Goal: Find specific page/section: Find specific page/section

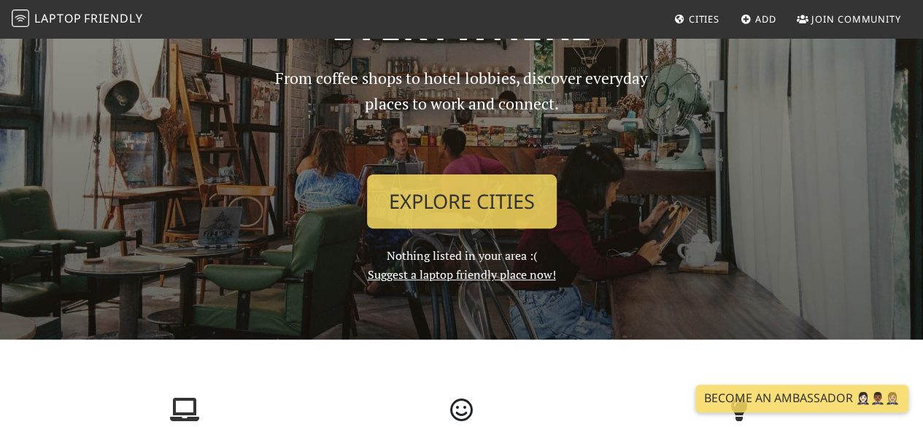
scroll to position [30, 0]
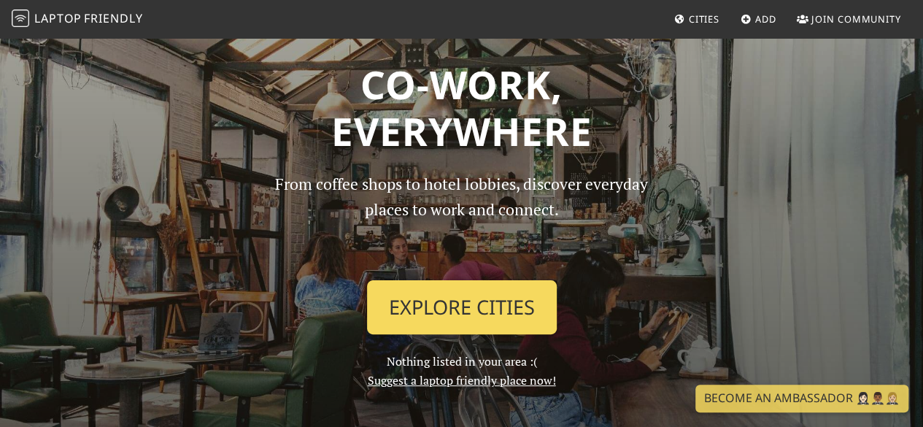
click at [515, 291] on link "Explore Cities" at bounding box center [462, 307] width 190 height 54
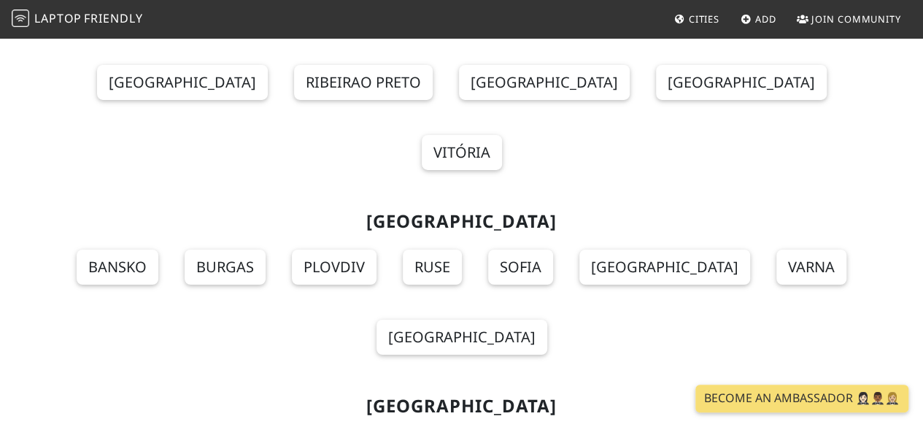
scroll to position [2480, 0]
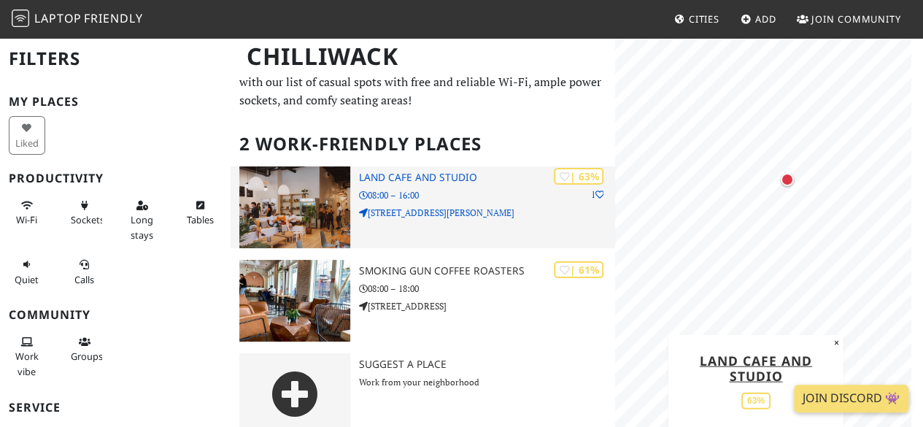
scroll to position [61, 0]
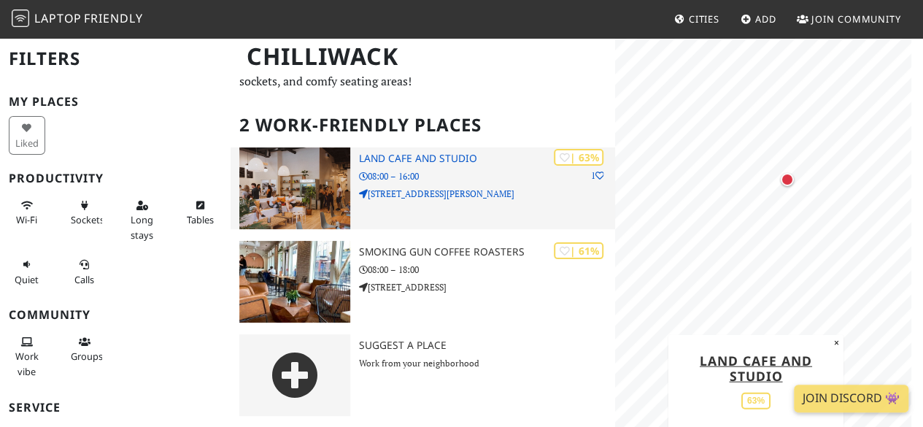
click at [395, 158] on h3 "Land Cafe and Studio" at bounding box center [487, 158] width 256 height 12
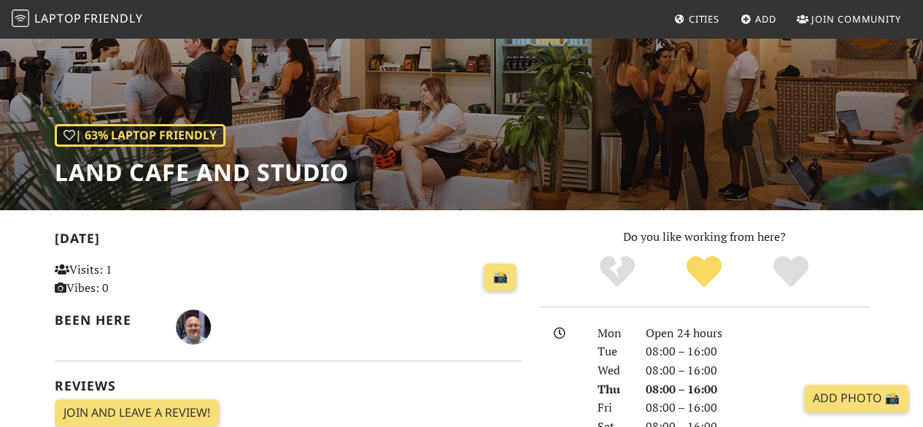
scroll to position [95, 0]
